Goal: Task Accomplishment & Management: Use online tool/utility

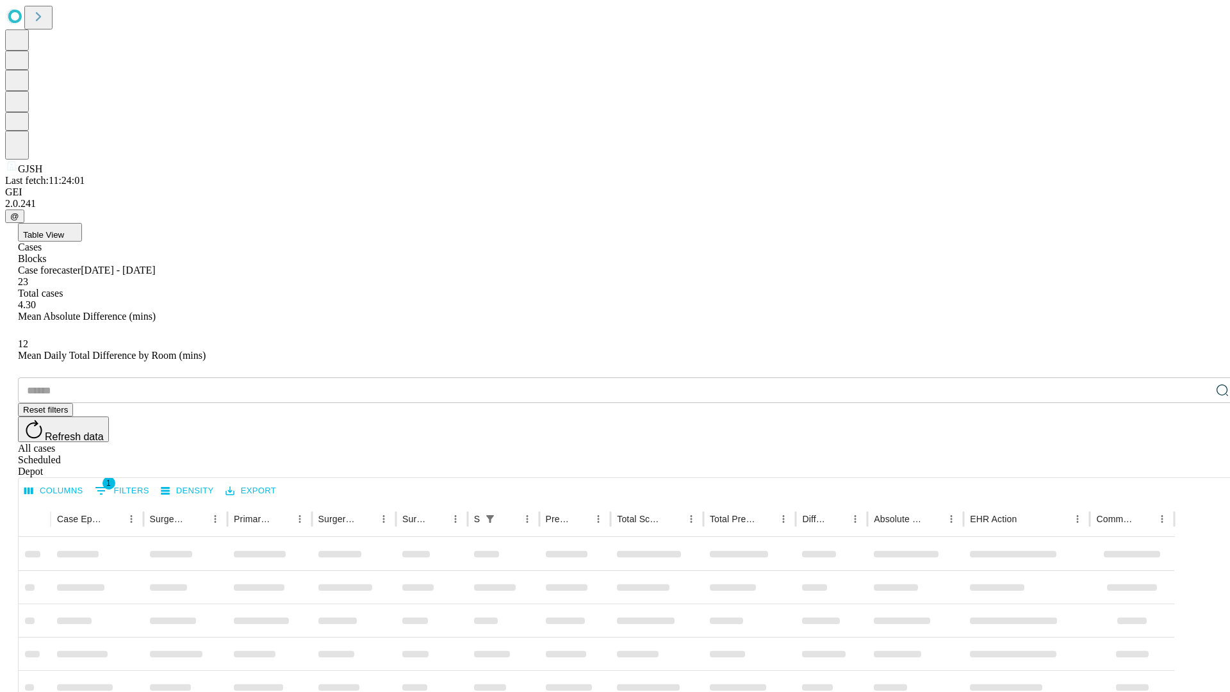
click at [1197, 466] on div "Depot" at bounding box center [628, 472] width 1220 height 12
